Goal: Check status: Check status

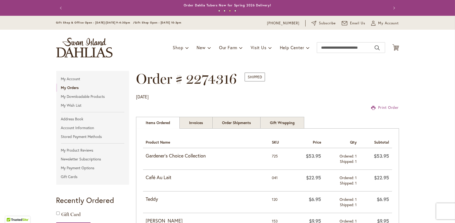
scroll to position [173, 0]
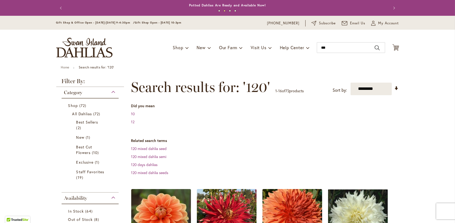
type input "**********"
click at [87, 49] on img "store logo" at bounding box center [84, 48] width 56 height 20
